Goal: Task Accomplishment & Management: Manage account settings

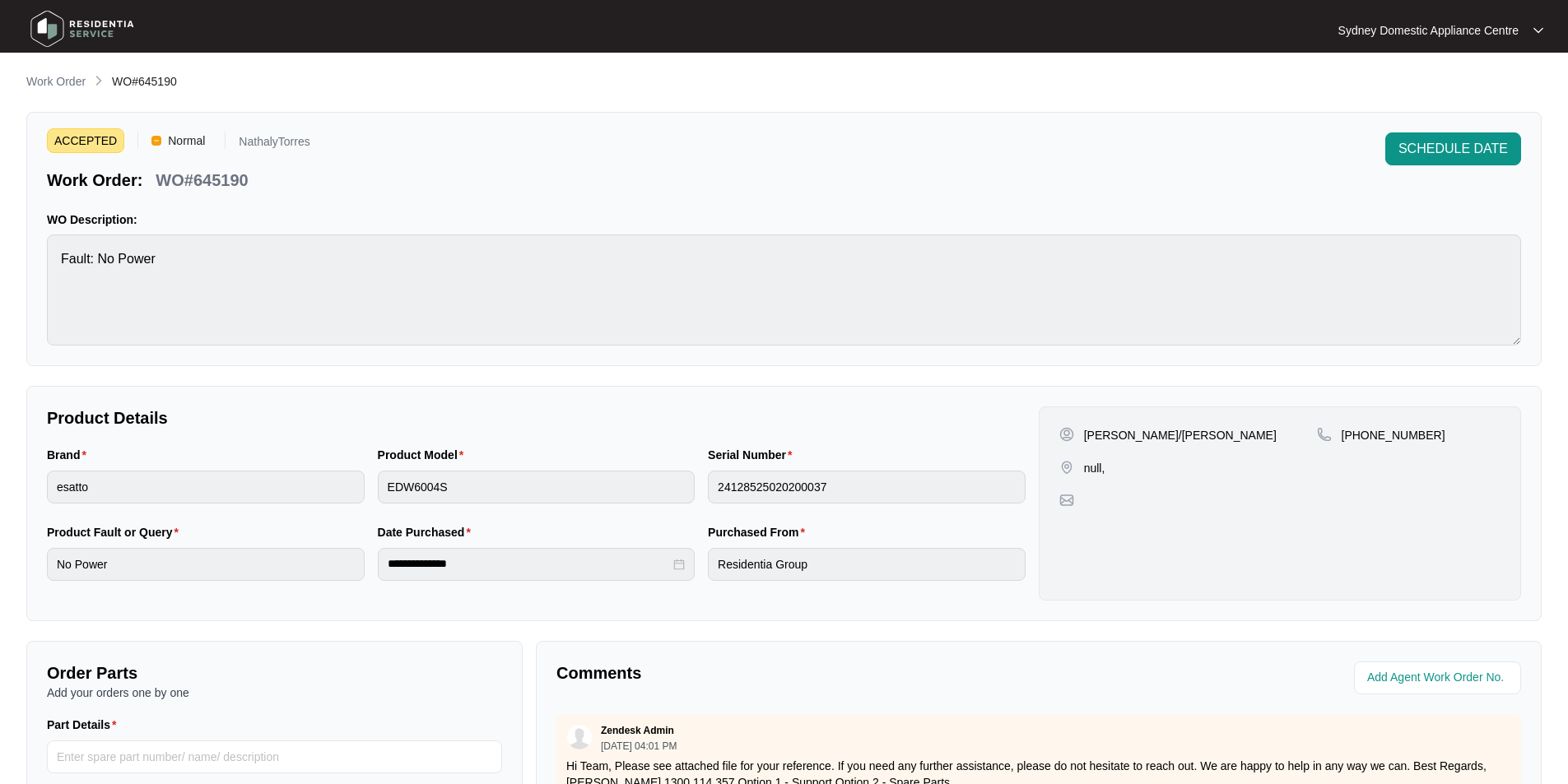
click at [71, 84] on p "Work Order" at bounding box center [56, 81] width 59 height 16
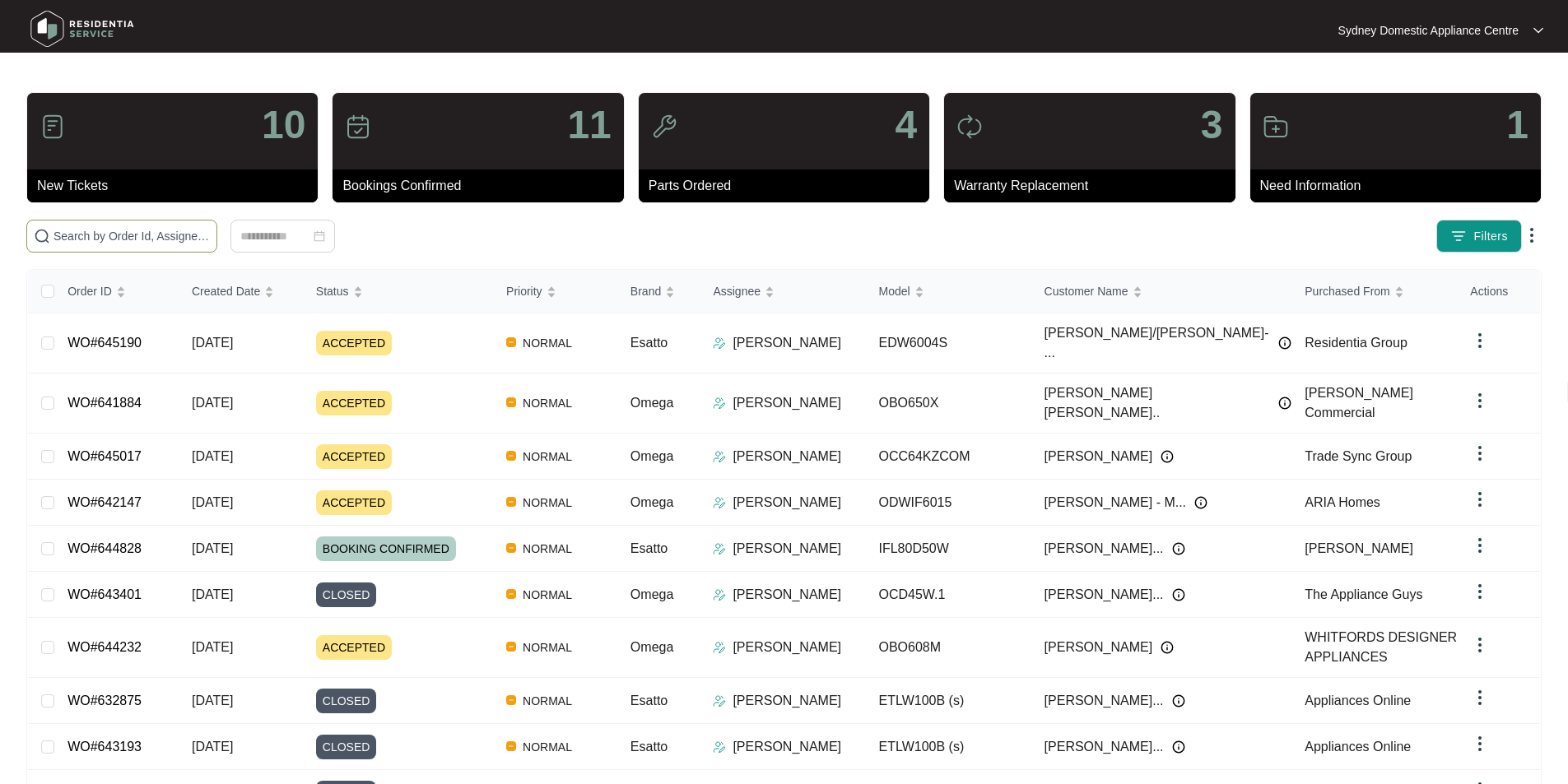
click at [218, 220] on span at bounding box center [122, 236] width 191 height 33
click at [218, 226] on span at bounding box center [122, 236] width 191 height 33
paste input "639204"
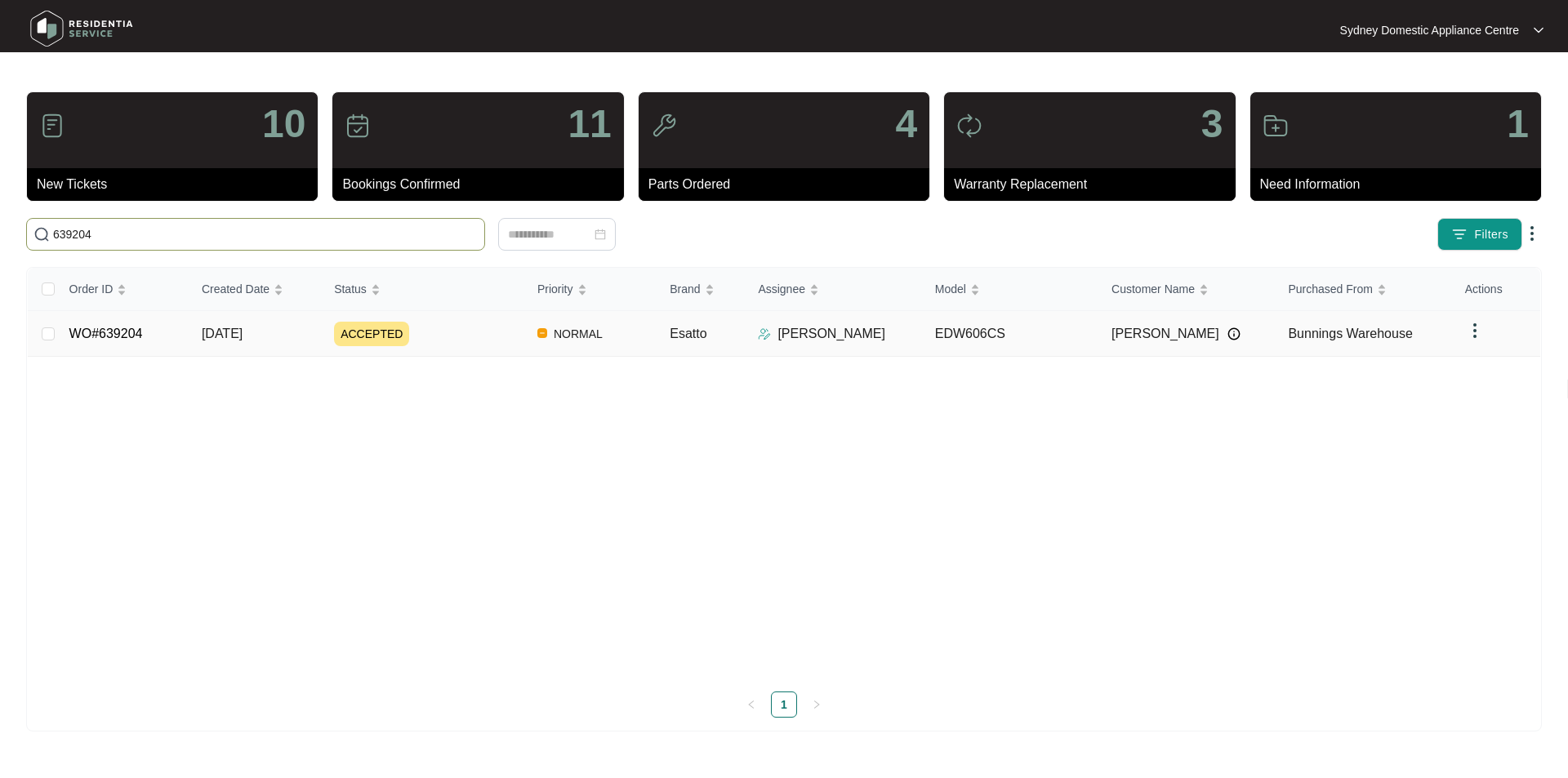
type input "639204"
click at [120, 328] on link "WO#639204" at bounding box center [106, 333] width 73 height 14
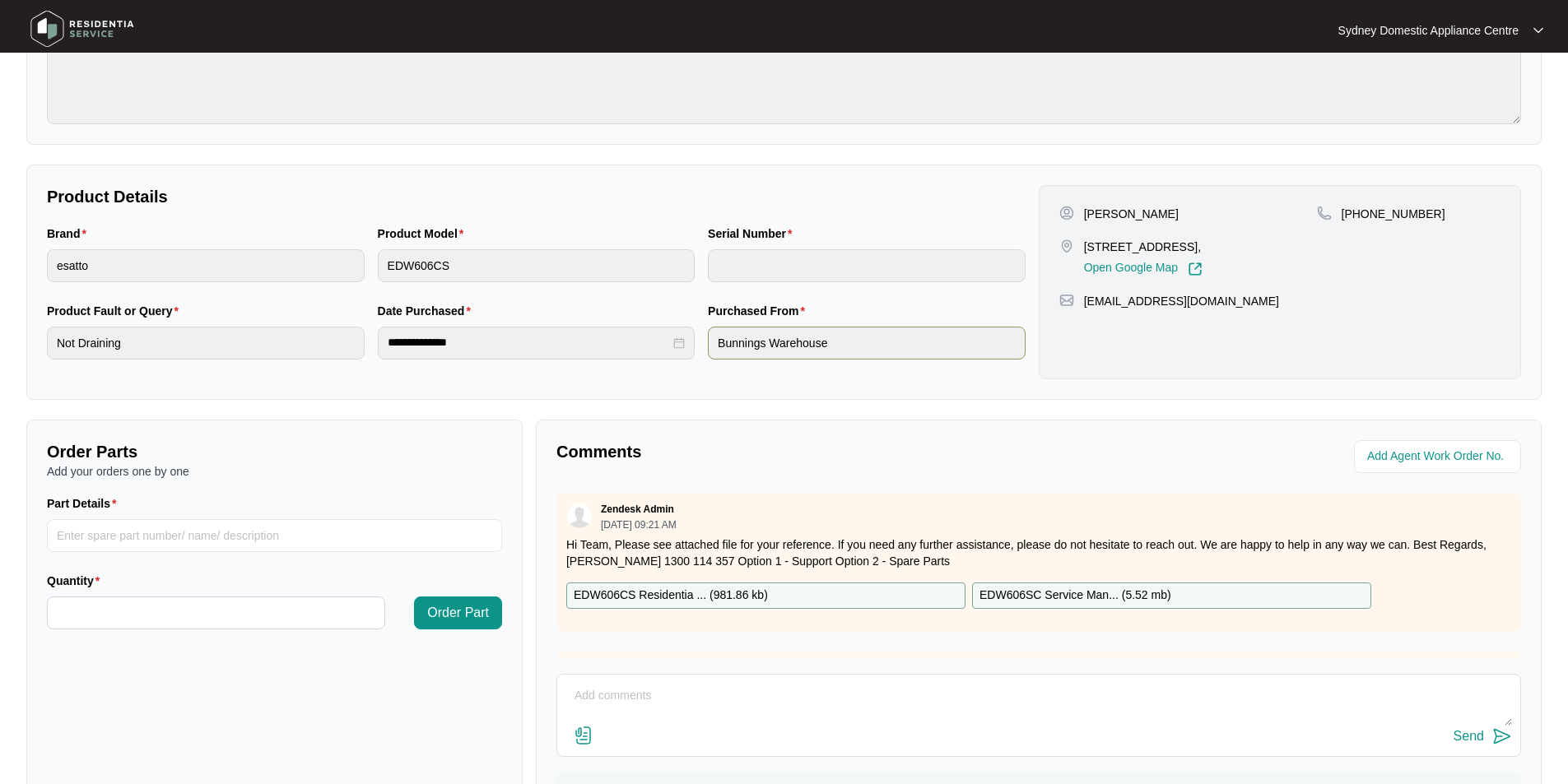
scroll to position [247, 0]
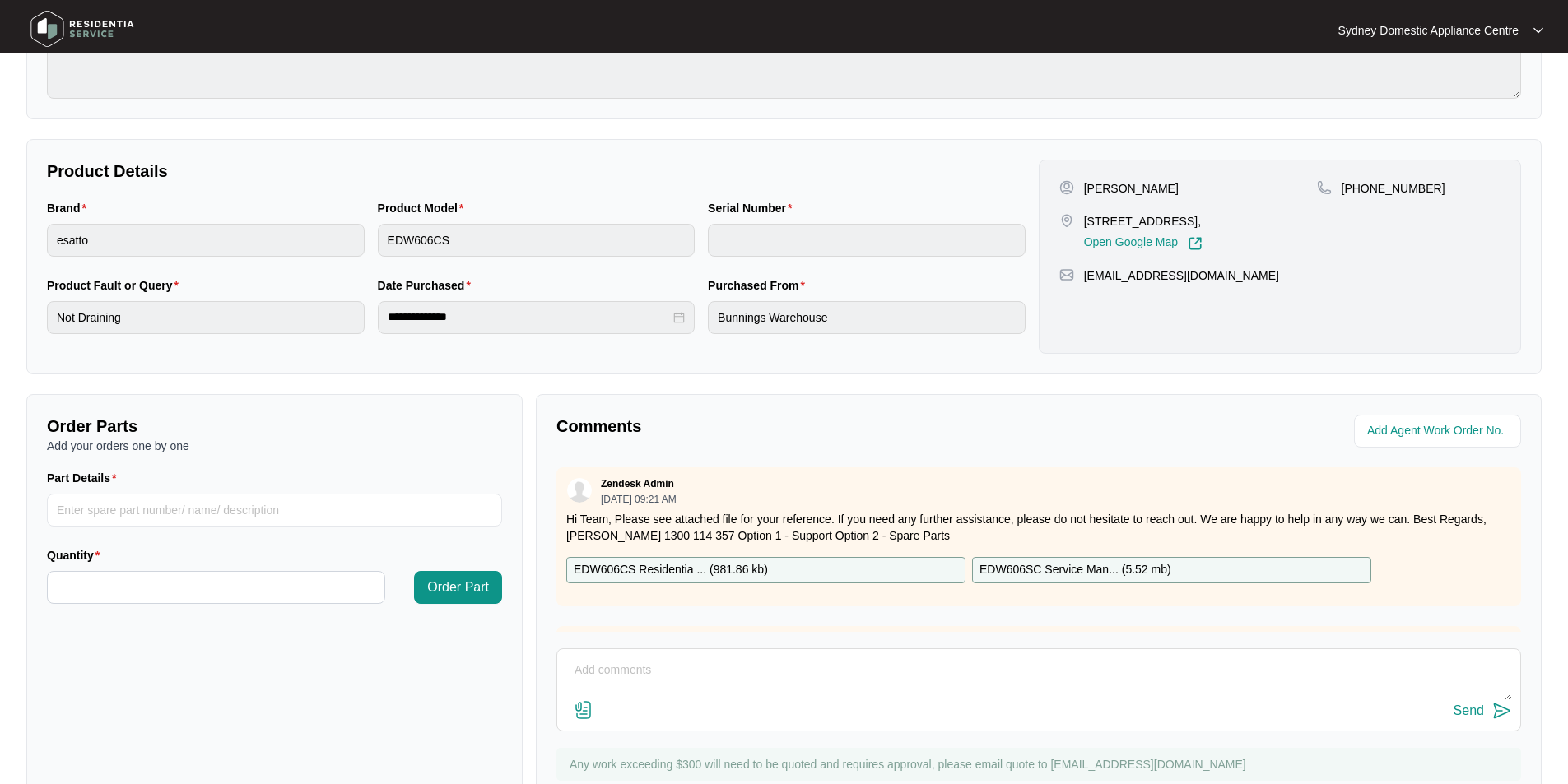
click at [682, 658] on textarea at bounding box center [1039, 678] width 947 height 43
paste textarea "Fault Reported: not draining As requested, our technician attended to the prope…"
type textarea "Hi Team. Fault Reported: not draining As requested, our technician attended to …"
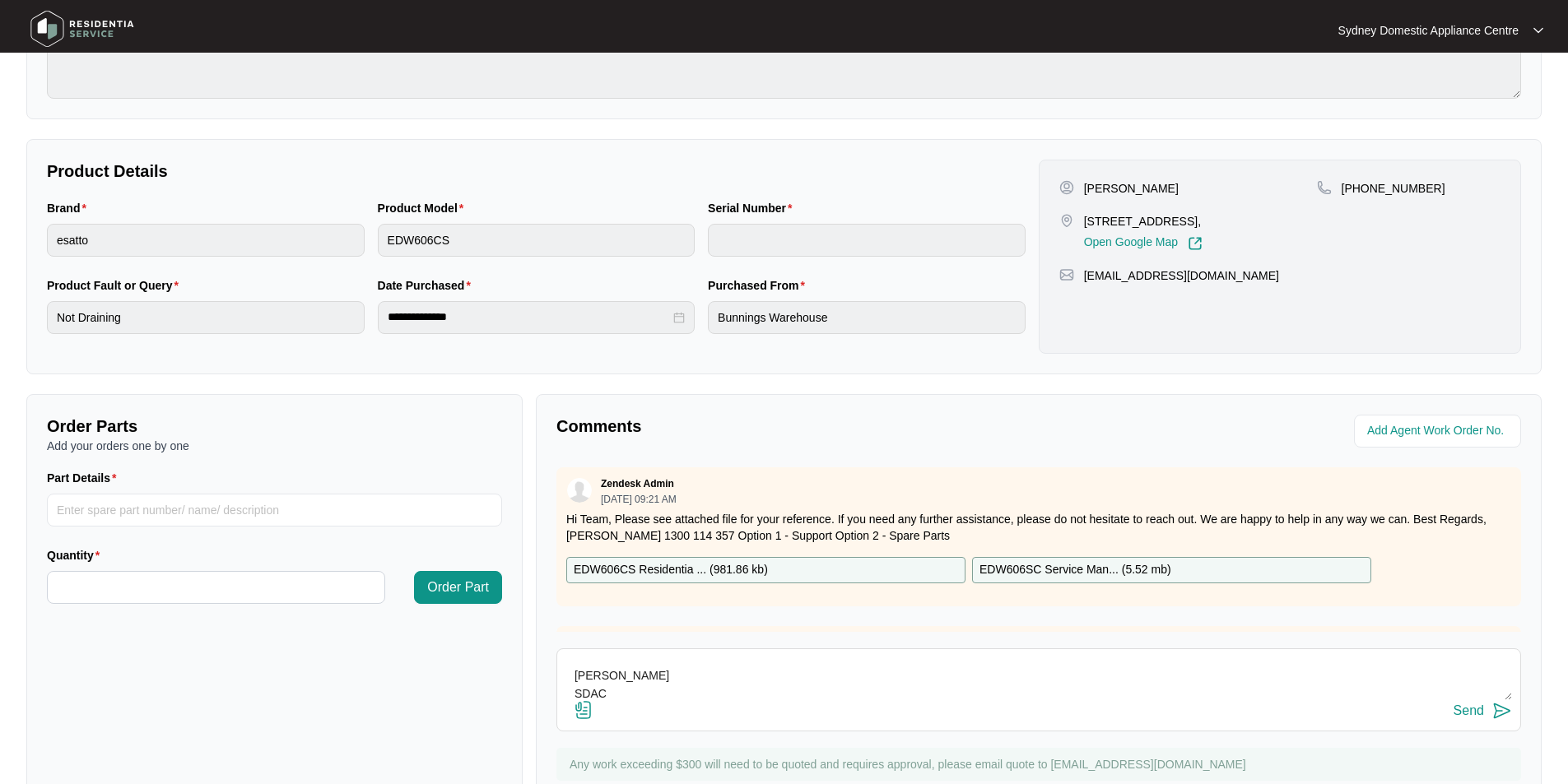
click at [589, 713] on img at bounding box center [584, 710] width 20 height 20
click at [0, 0] on input "file" at bounding box center [0, 0] width 0 height 0
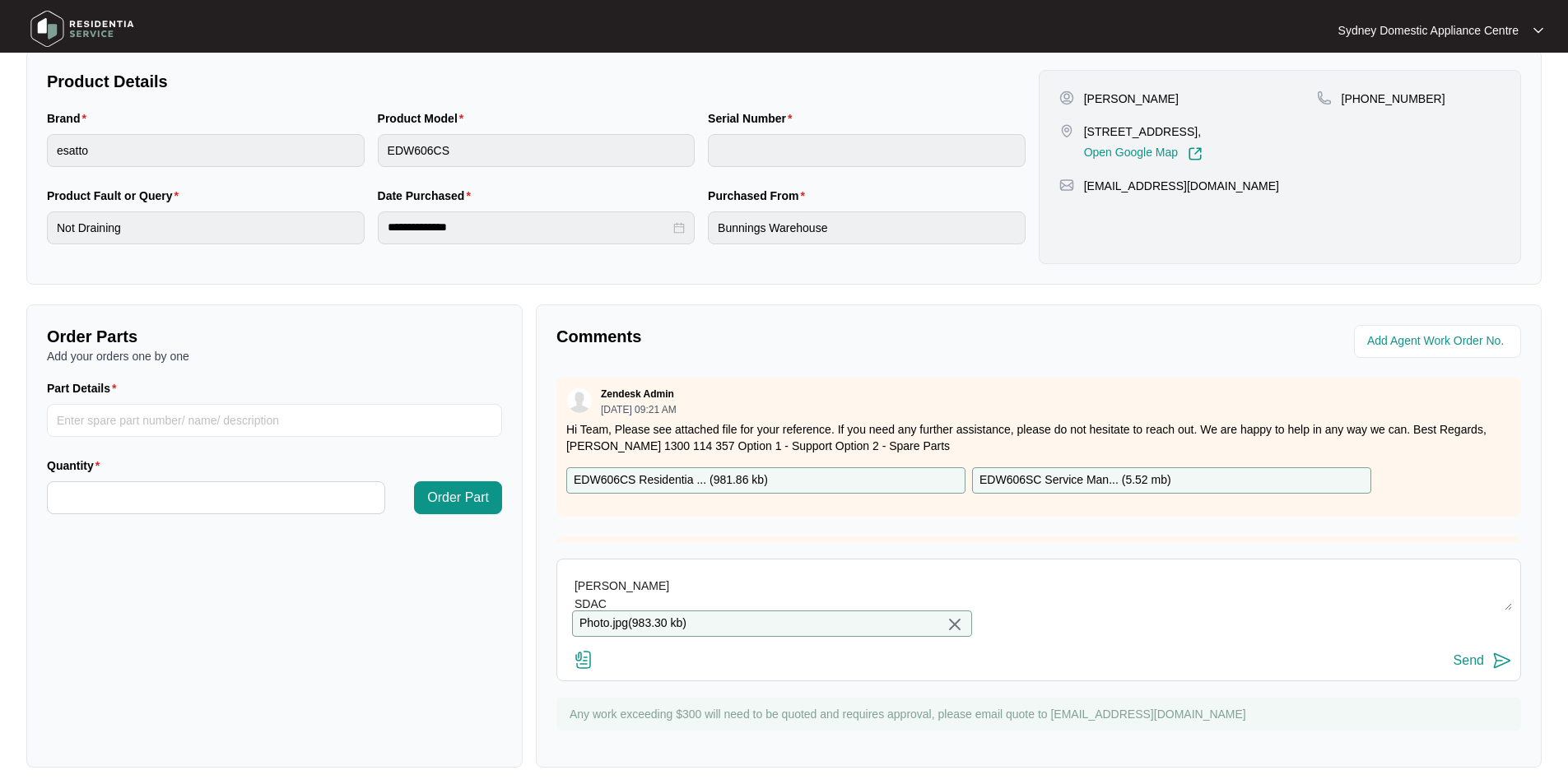
scroll to position [360, 0]
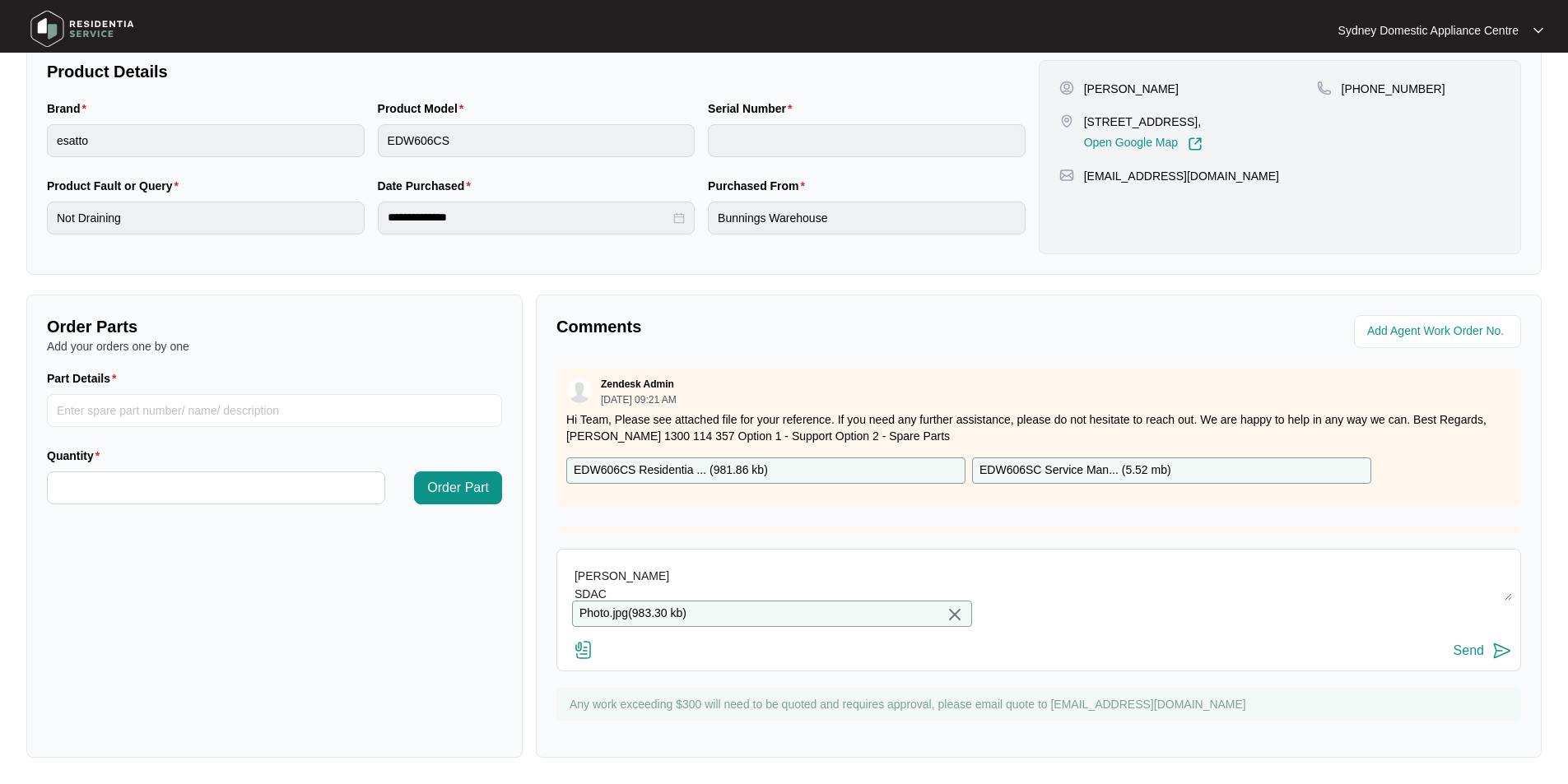
click at [1480, 647] on div "Send" at bounding box center [1469, 651] width 30 height 15
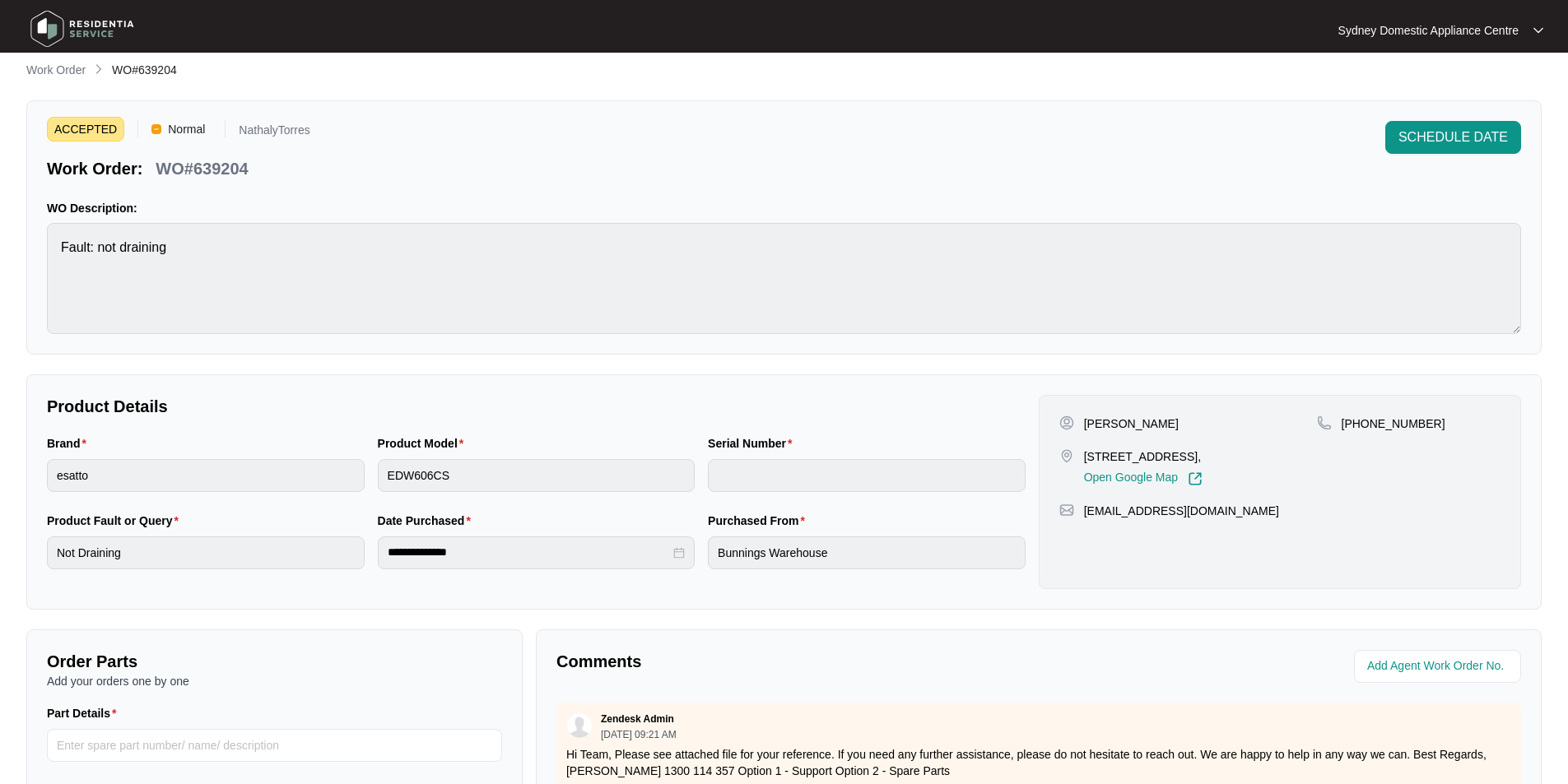
scroll to position [0, 0]
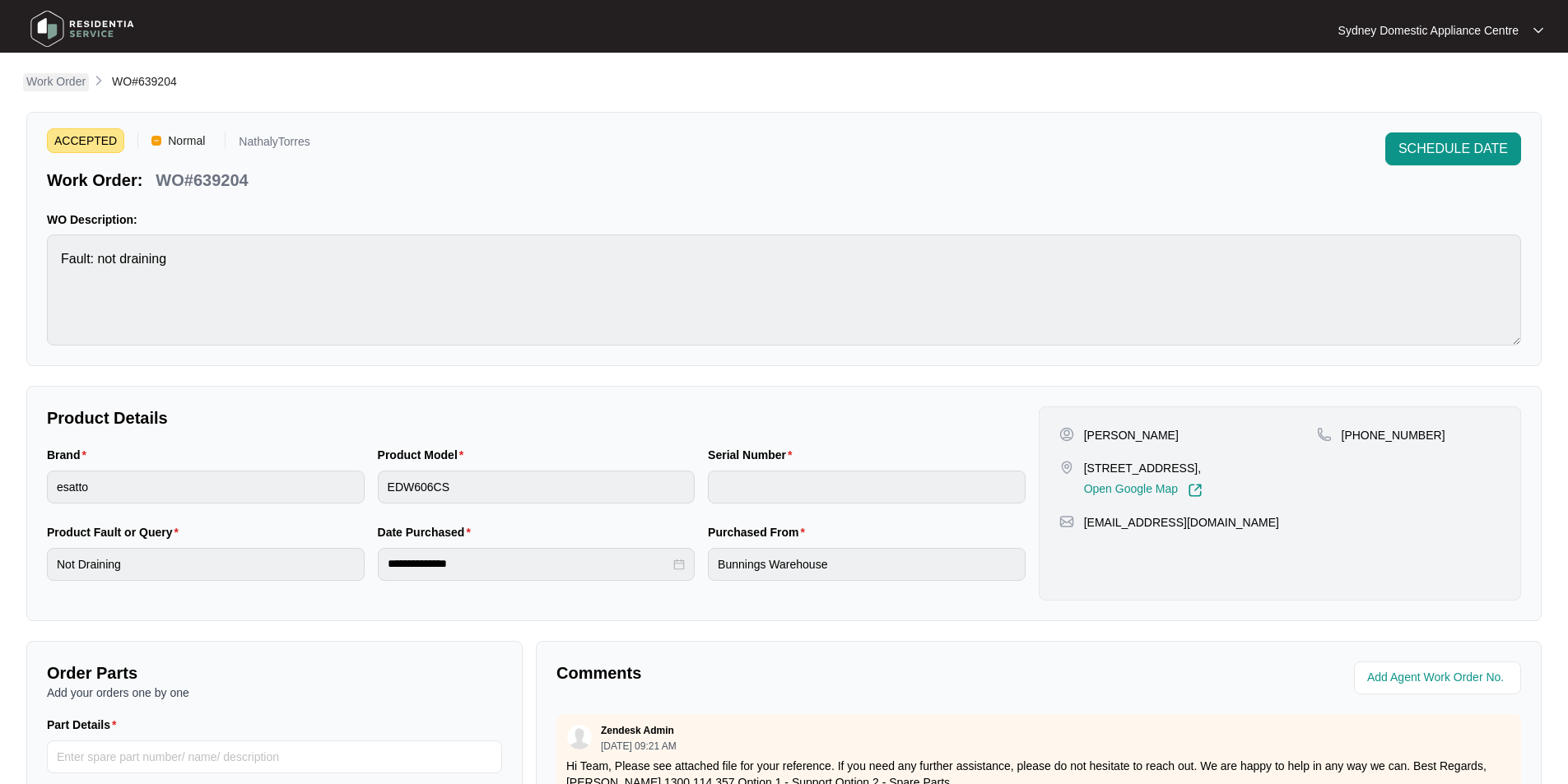
click at [87, 81] on link "Work Order" at bounding box center [56, 82] width 66 height 18
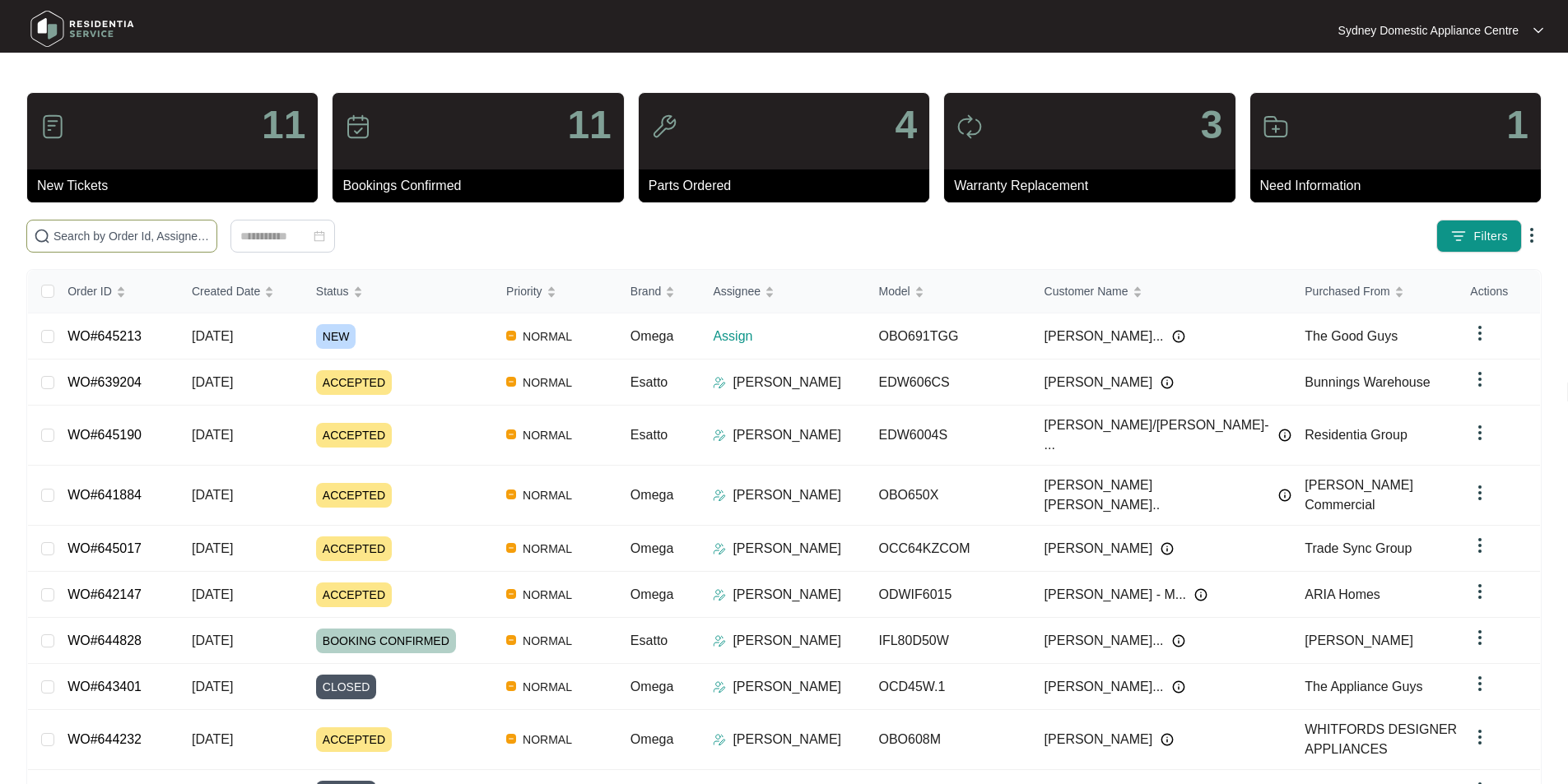
click at [159, 235] on input "text" at bounding box center [132, 236] width 157 height 18
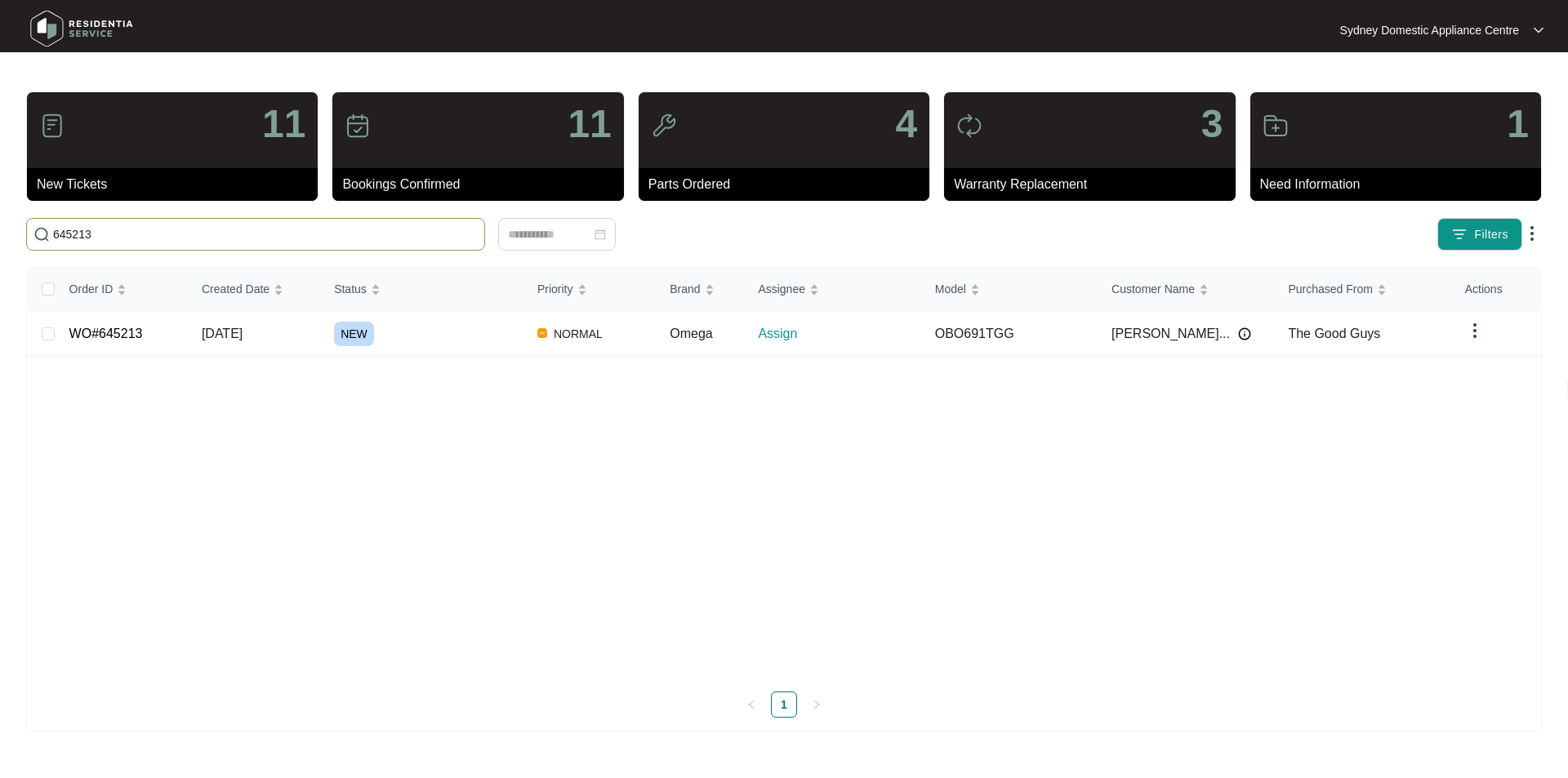
type input "645213"
click at [99, 326] on link "WO#645213" at bounding box center [106, 333] width 73 height 14
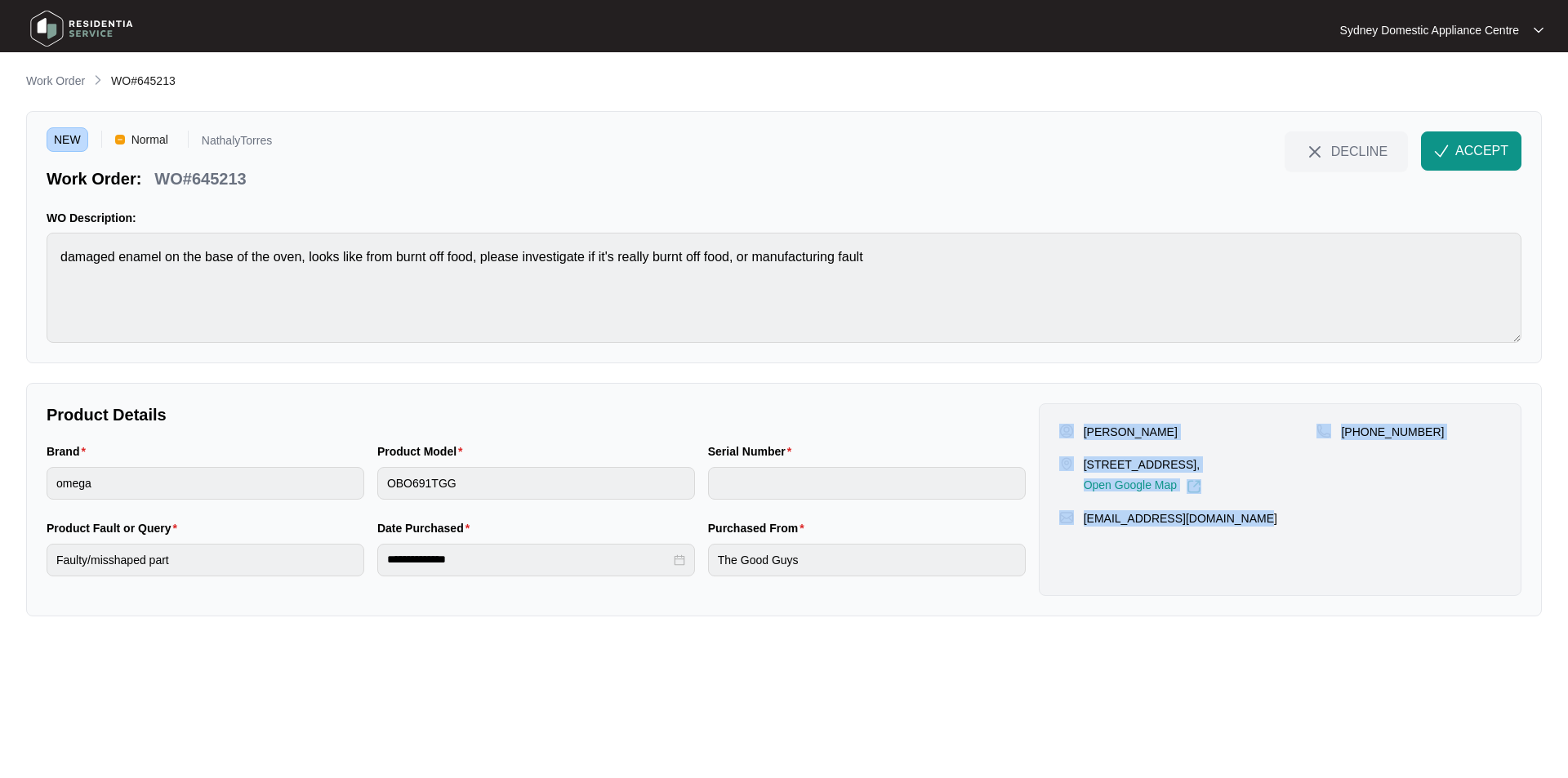
drag, startPoint x: 1288, startPoint y: 544, endPoint x: 1073, endPoint y: 421, distance: 247.7
click at [1073, 421] on div "[PERSON_NAME] [STREET_ADDRESS], Open Google Map [PHONE_NUMBER] [EMAIL_ADDRESS][…" at bounding box center [1280, 499] width 483 height 192
copy div "[PERSON_NAME] [STREET_ADDRESS], Open Google Map [PHONE_NUMBER] [EMAIL_ADDRESS][…"
click at [1357, 494] on div "[PHONE_NUMBER]" at bounding box center [1409, 459] width 184 height 70
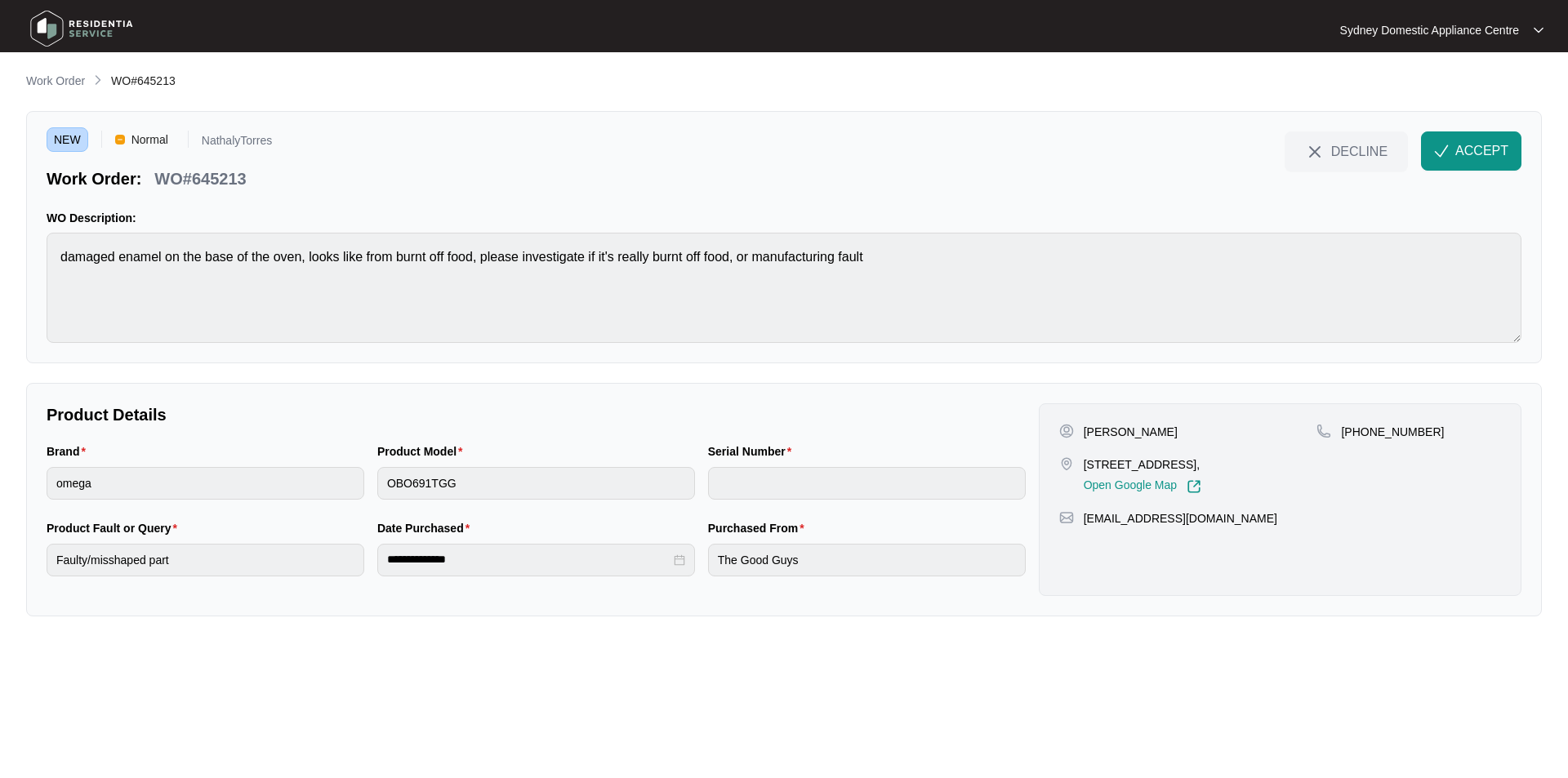
drag, startPoint x: 1309, startPoint y: 473, endPoint x: 1083, endPoint y: 468, distance: 226.1
click at [1084, 468] on p "[STREET_ADDRESS]," at bounding box center [1142, 464] width 117 height 16
copy p "[STREET_ADDRESS],"
click at [1487, 153] on span "ACCEPT" at bounding box center [1481, 151] width 53 height 20
